Goal: Browse casually: Explore the website without a specific task or goal

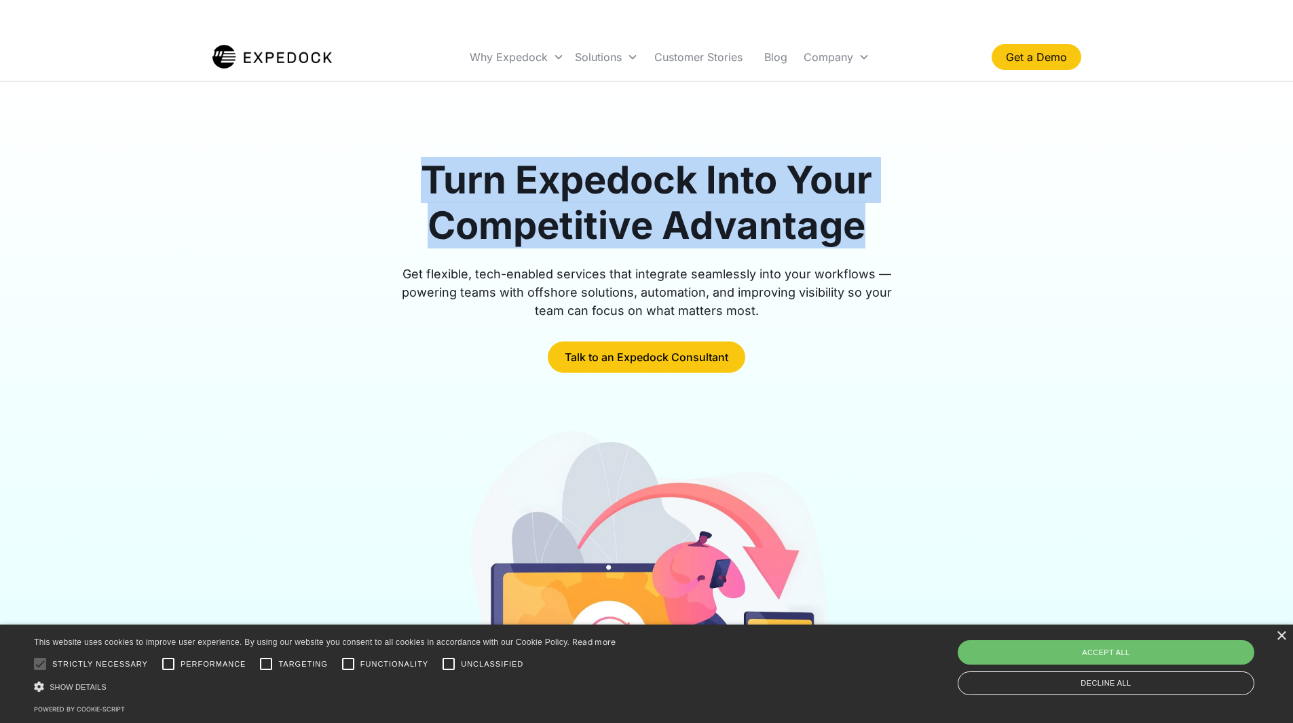
drag, startPoint x: 294, startPoint y: 170, endPoint x: 870, endPoint y: 254, distance: 581.7
click at [862, 254] on div "Turn Expedock Into Your Competitive Advantage Get flexible, tech-enabled servic…" at bounding box center [646, 264] width 869 height 215
click at [870, 253] on div at bounding box center [646, 256] width 521 height 16
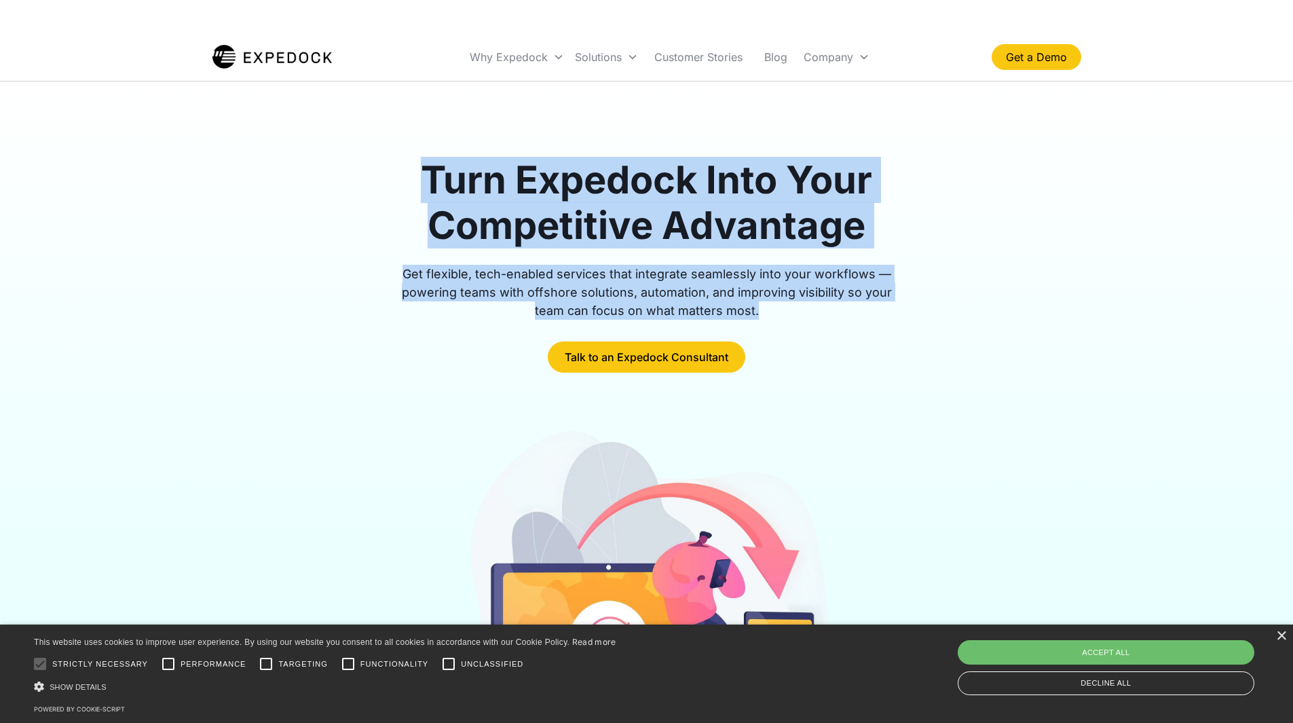
drag, startPoint x: 879, startPoint y: 316, endPoint x: 417, endPoint y: 162, distance: 487.3
click at [417, 162] on div "Turn Expedock Into Your Competitive Advantage Get flexible, tech-enabled servic…" at bounding box center [646, 264] width 521 height 215
click at [417, 162] on h1 "Turn Expedock Into Your Competitive Advantage" at bounding box center [646, 202] width 521 height 91
drag, startPoint x: 502, startPoint y: 183, endPoint x: 772, endPoint y: 303, distance: 295.4
click at [772, 303] on div "Turn Expedock Into Your Competitive Advantage Get flexible, tech-enabled servic…" at bounding box center [646, 475] width 869 height 789
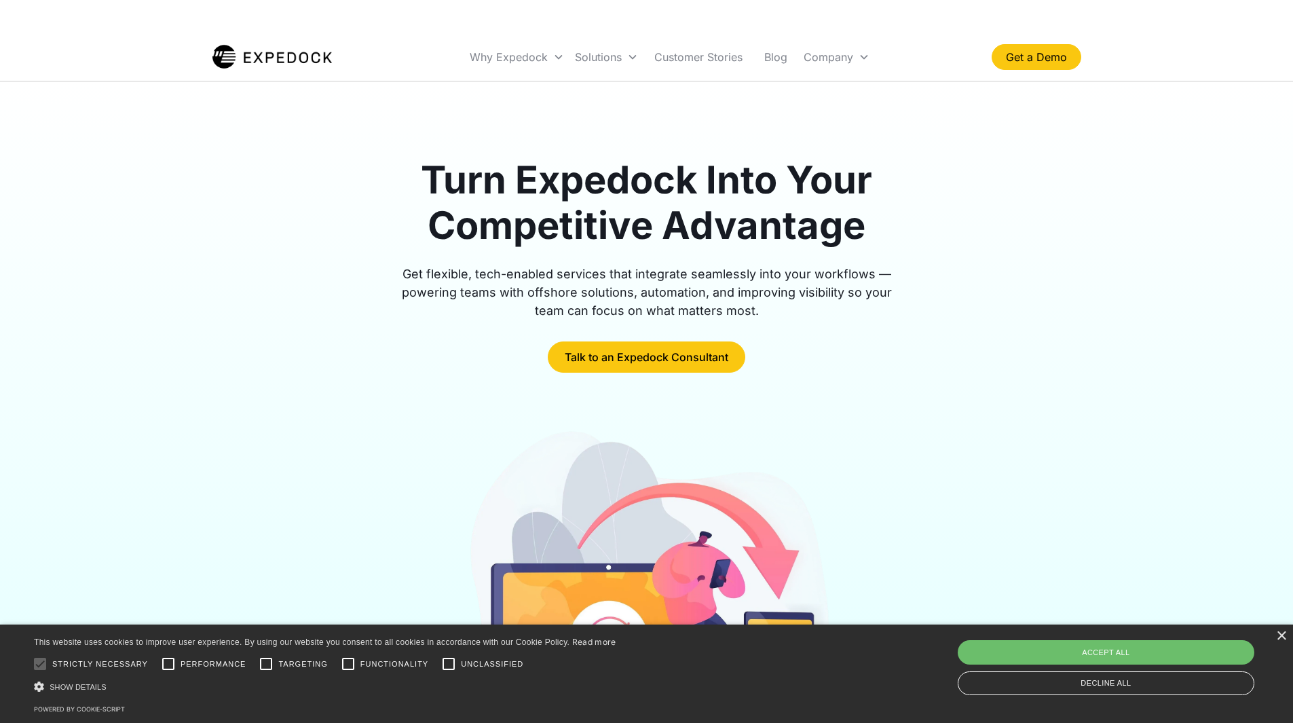
click at [521, 181] on h1 "Turn Expedock Into Your Competitive Advantage" at bounding box center [646, 202] width 521 height 91
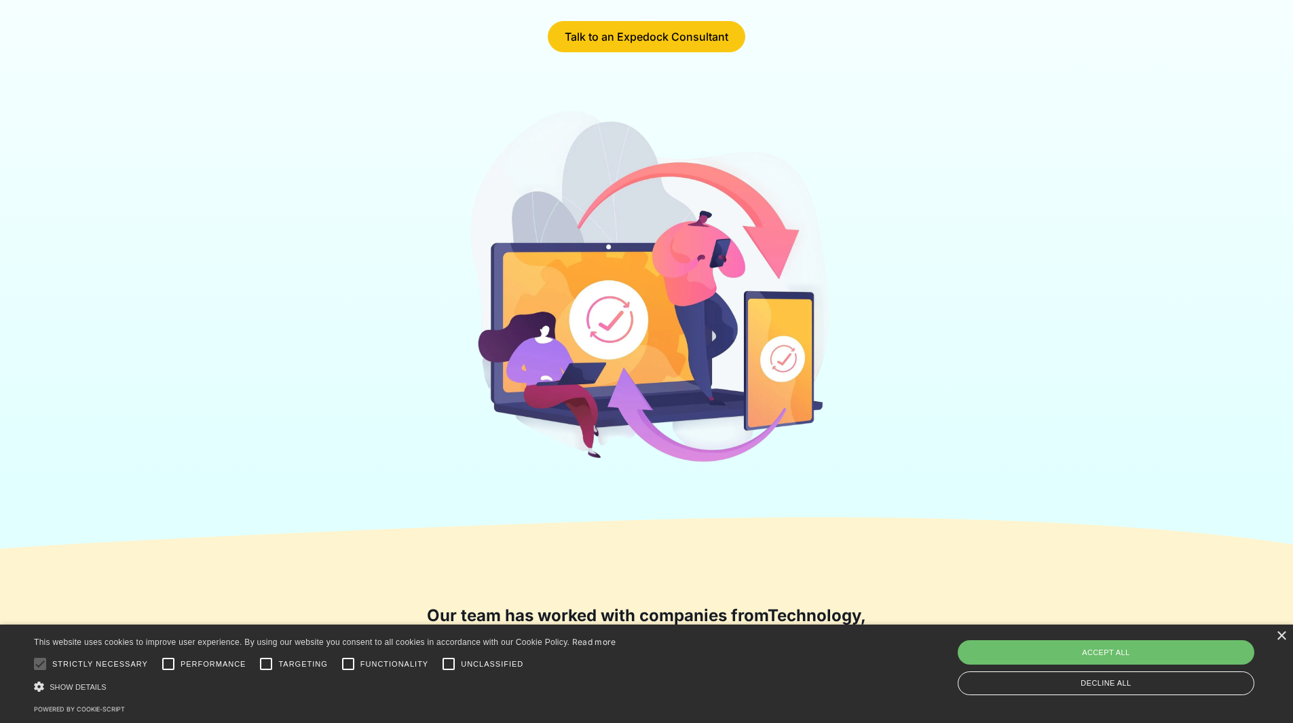
scroll to position [339, 0]
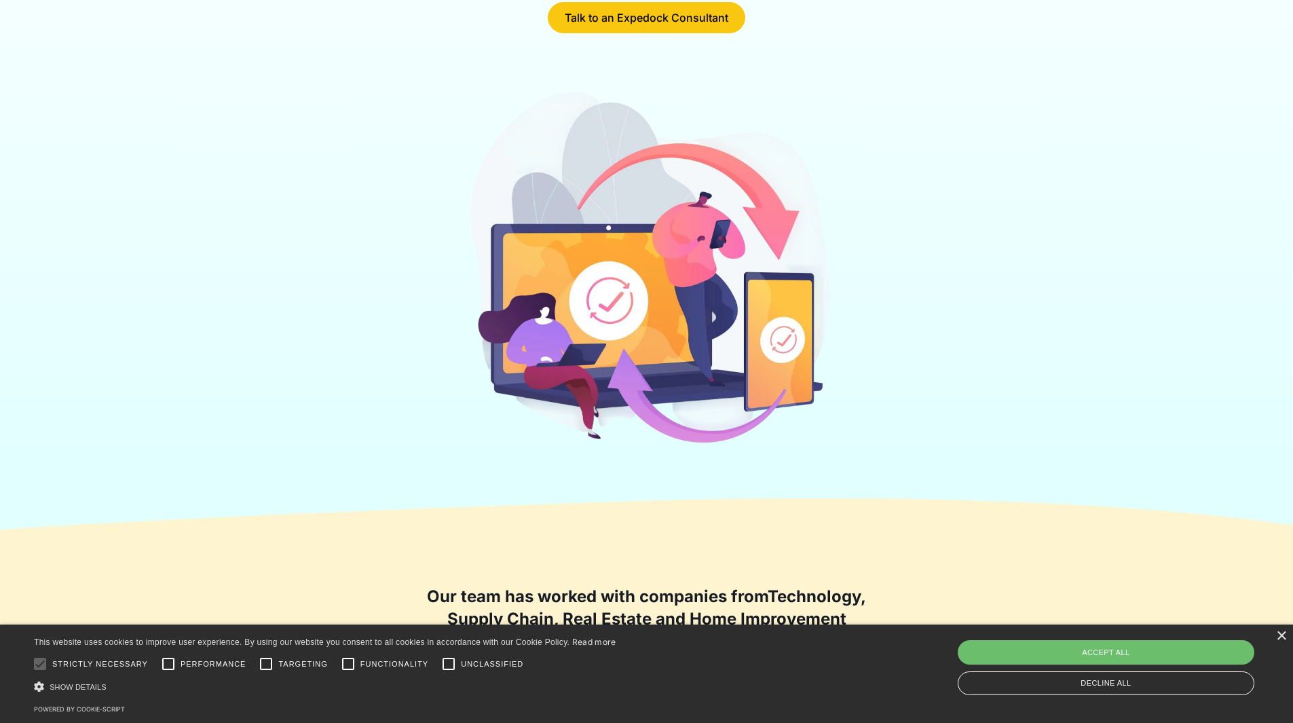
click at [923, 305] on div at bounding box center [646, 271] width 869 height 367
click at [960, 390] on div at bounding box center [646, 271] width 869 height 367
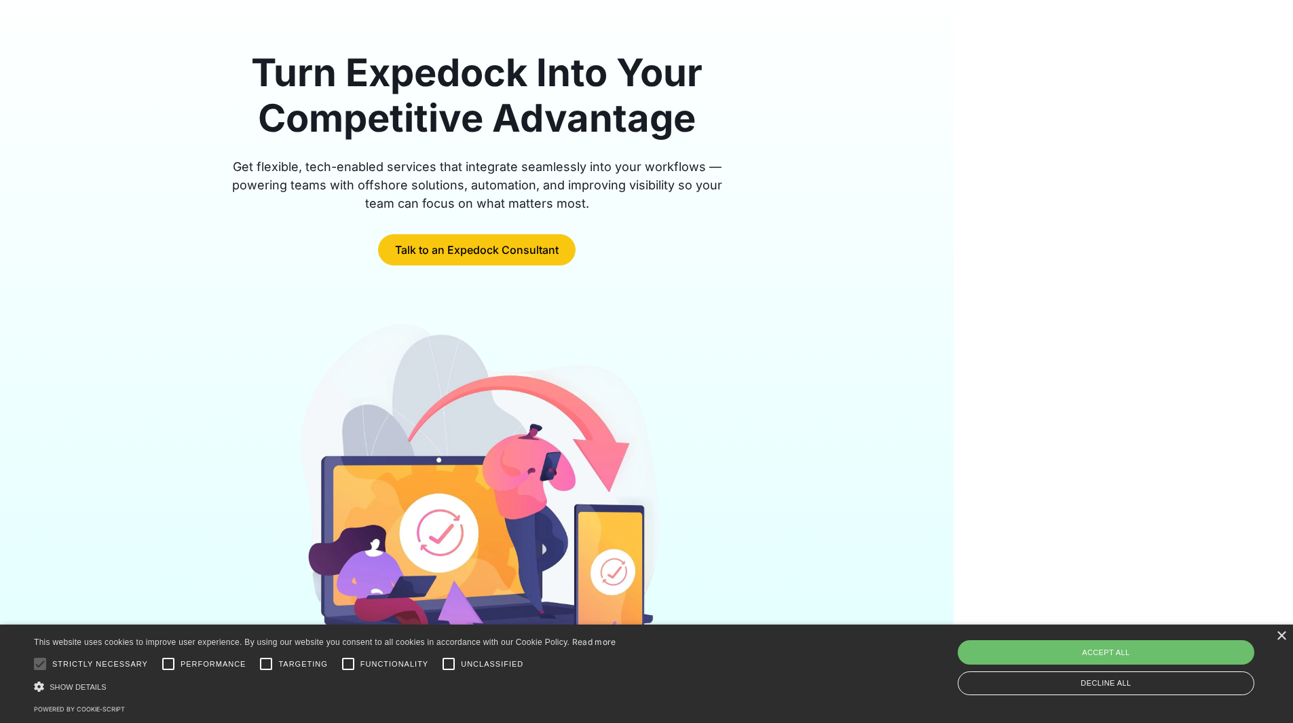
scroll to position [0, 0]
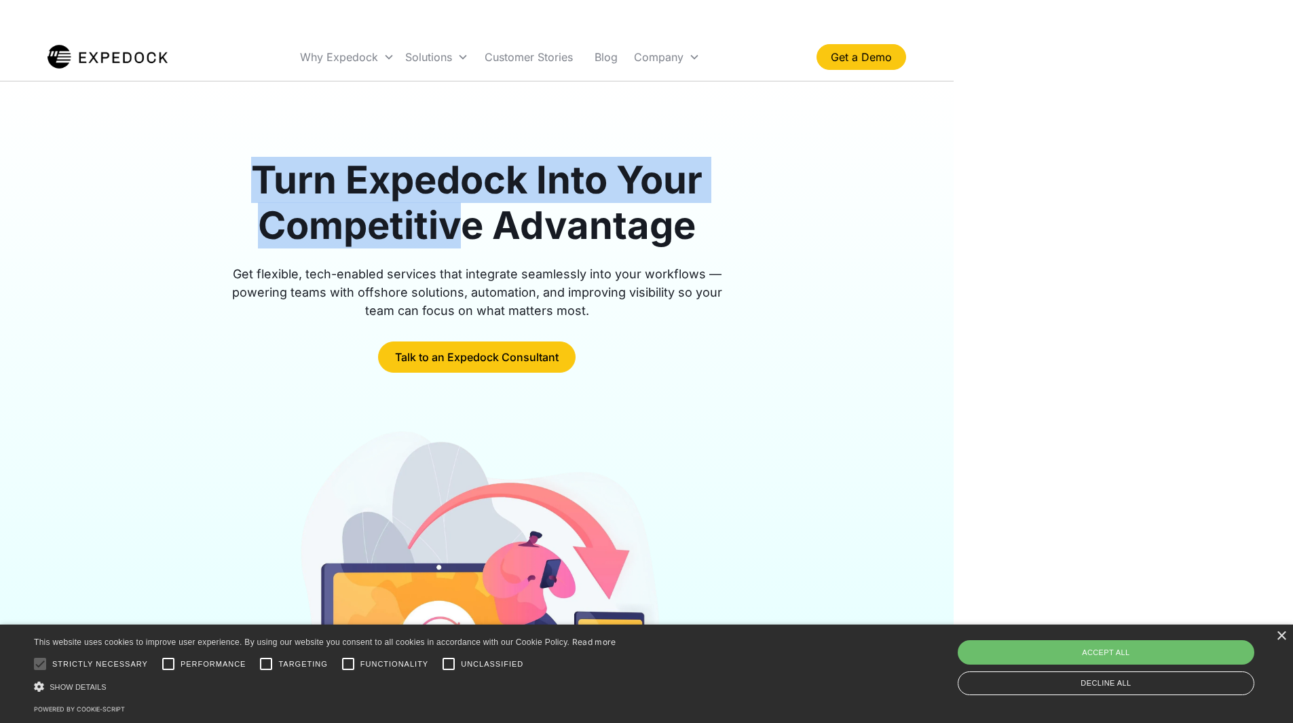
click at [490, 236] on h1 "Turn Expedock Into Your Competitive Advantage" at bounding box center [477, 202] width 521 height 91
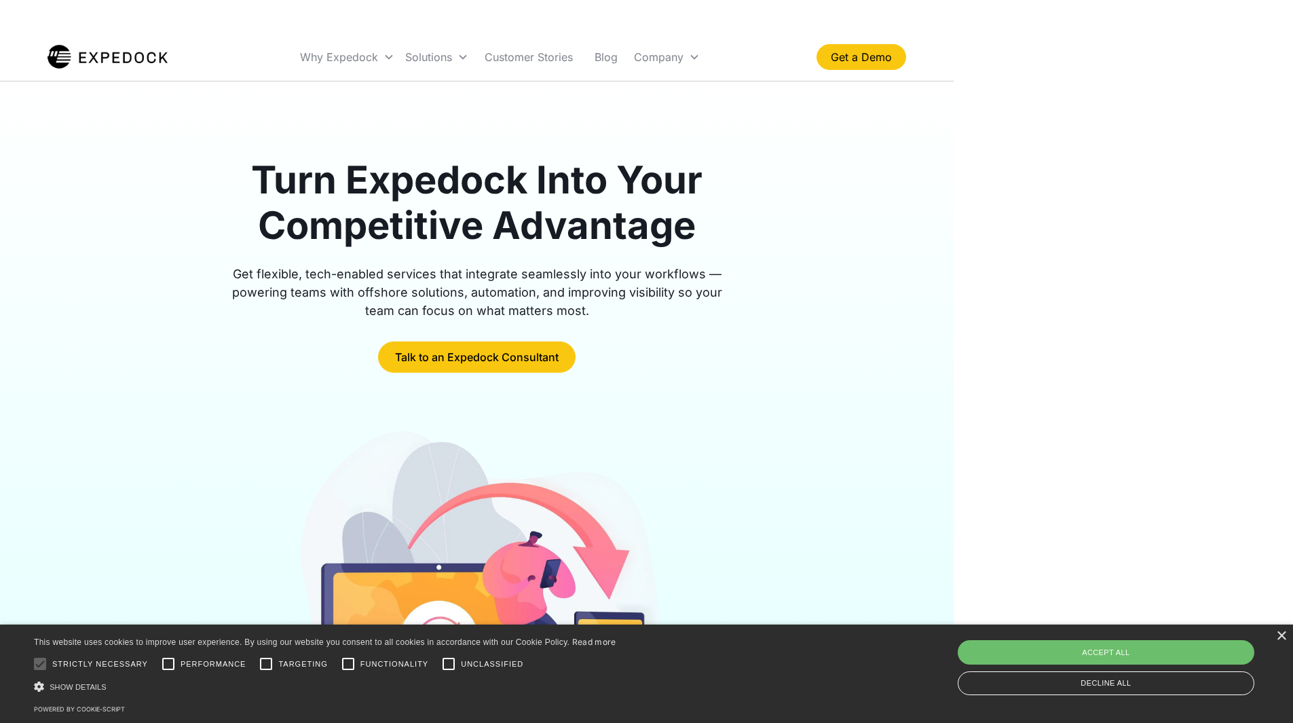
click at [614, 293] on div "Get flexible, tech-enabled services that integrate seamlessly into your workflo…" at bounding box center [477, 292] width 521 height 55
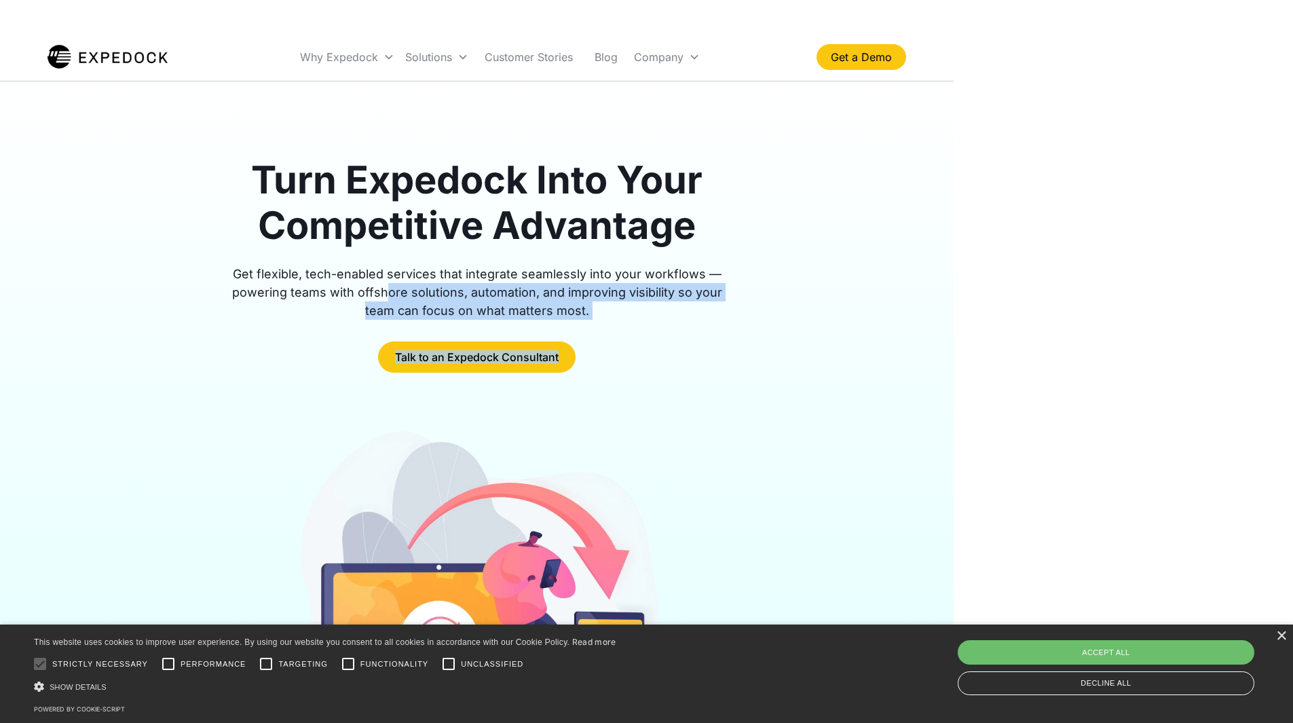
drag, startPoint x: 502, startPoint y: 321, endPoint x: 343, endPoint y: 282, distance: 164.3
click at [343, 282] on div "Turn Expedock Into Your Competitive Advantage Get flexible, tech-enabled servic…" at bounding box center [477, 264] width 859 height 215
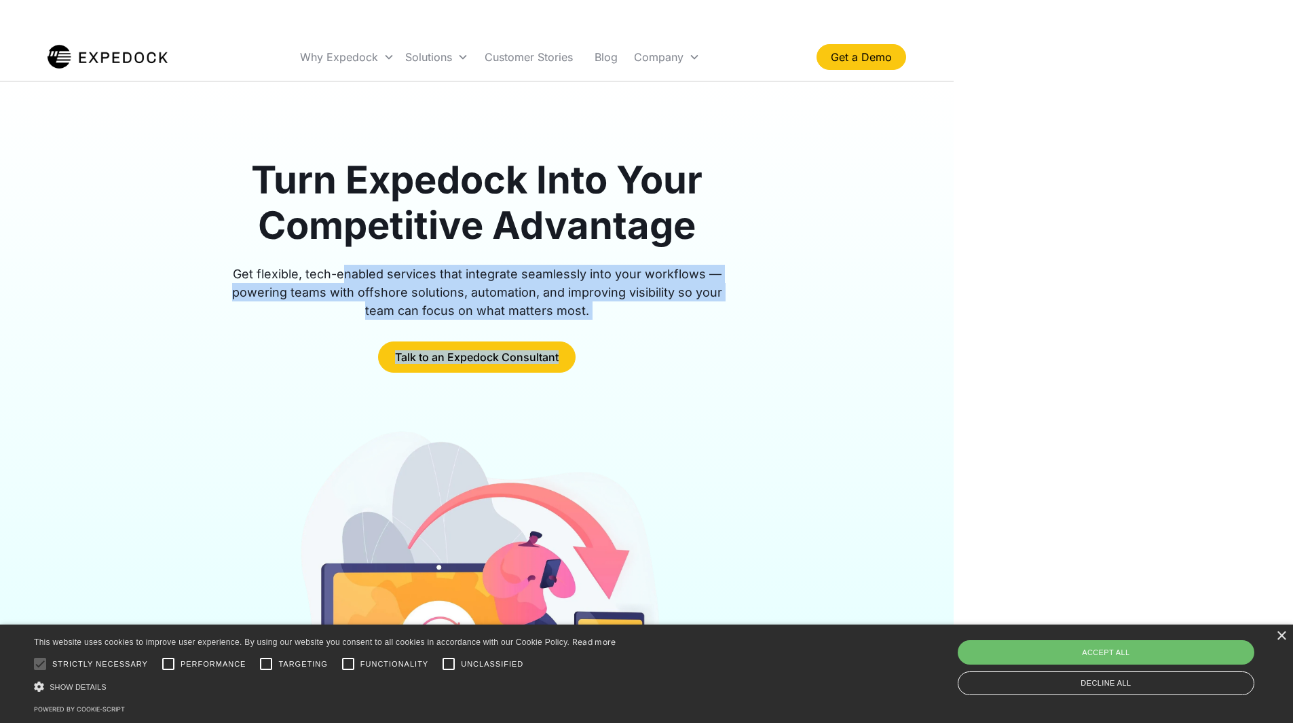
click at [343, 282] on div "Get flexible, tech-enabled services that integrate seamlessly into your workflo…" at bounding box center [477, 292] width 521 height 55
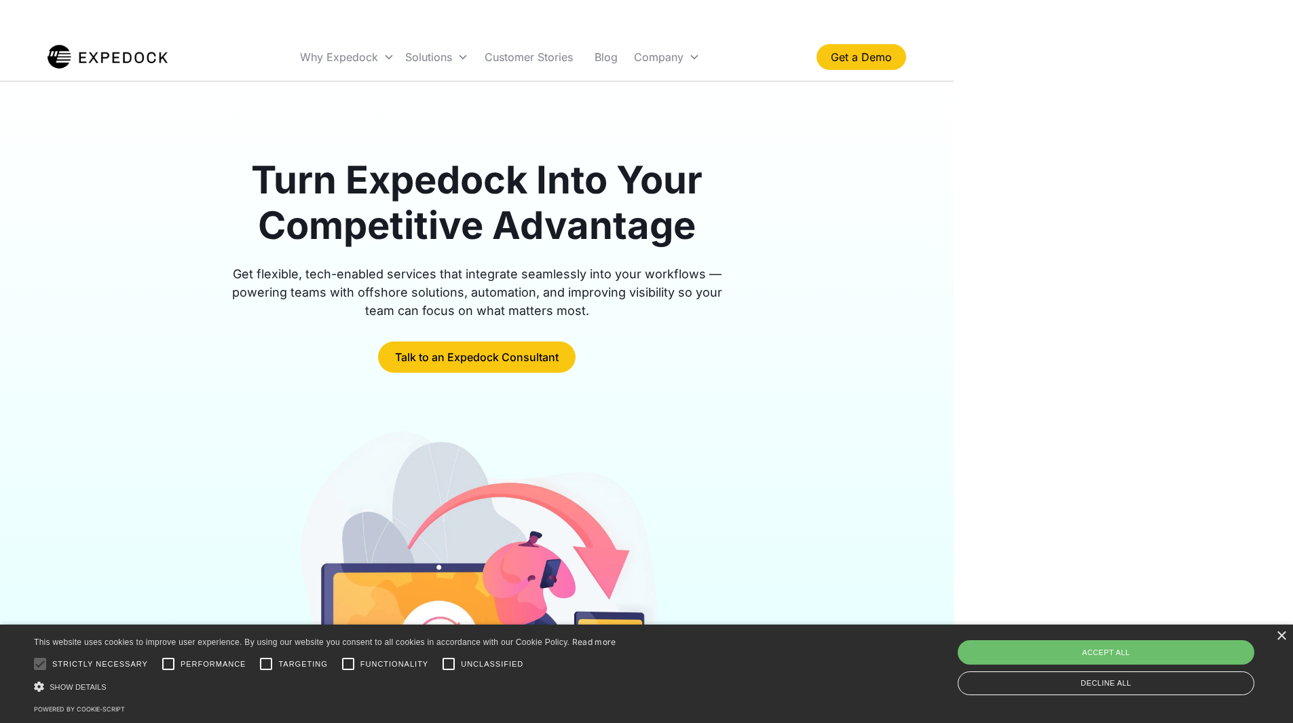
click at [845, 333] on div "Turn Expedock Into Your Competitive Advantage Get flexible, tech-enabled servic…" at bounding box center [477, 264] width 859 height 215
